Goal: Task Accomplishment & Management: Use online tool/utility

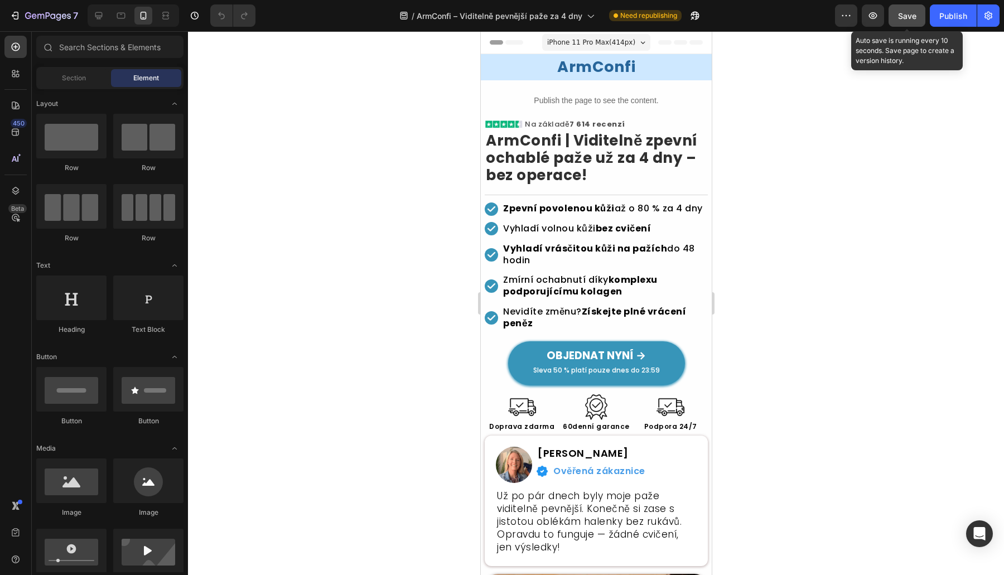
click at [902, 20] on span "Save" at bounding box center [907, 15] width 18 height 9
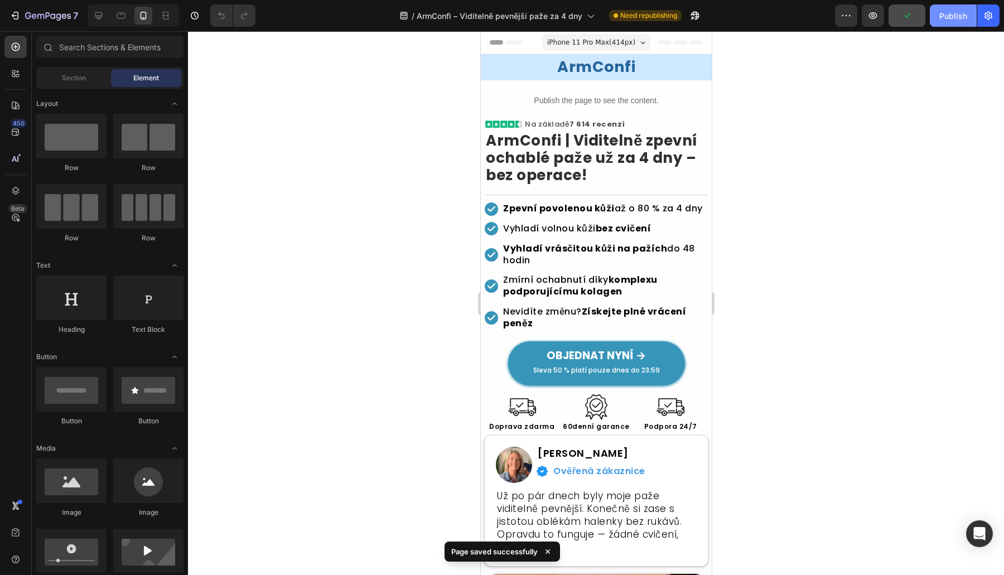
click at [932, 17] on button "Publish" at bounding box center [953, 15] width 47 height 22
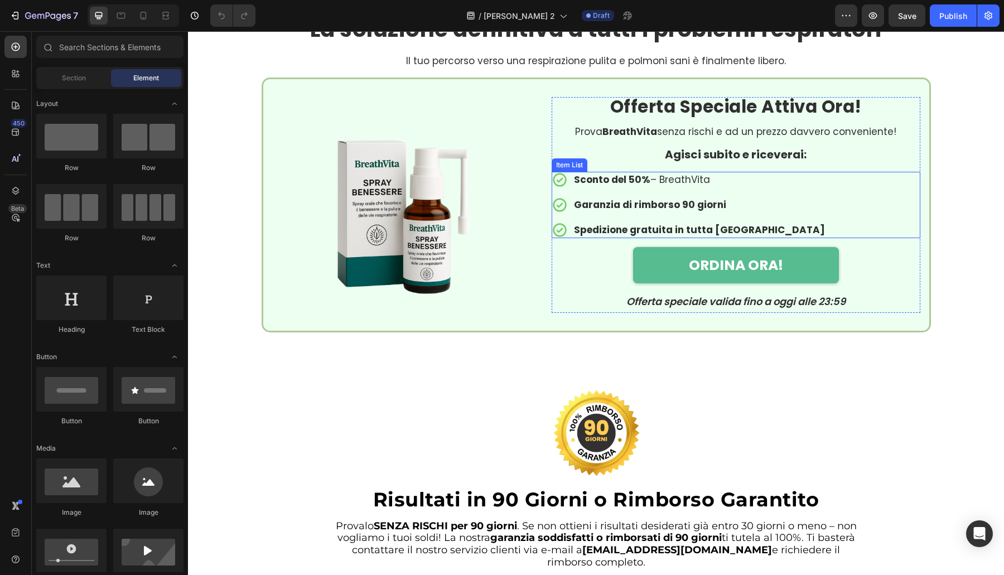
scroll to position [2278, 0]
